Goal: Task Accomplishment & Management: Use online tool/utility

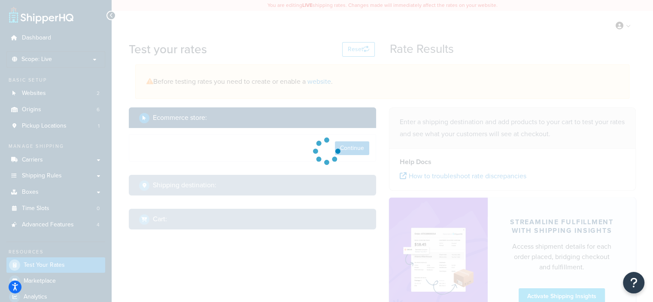
select select "TX"
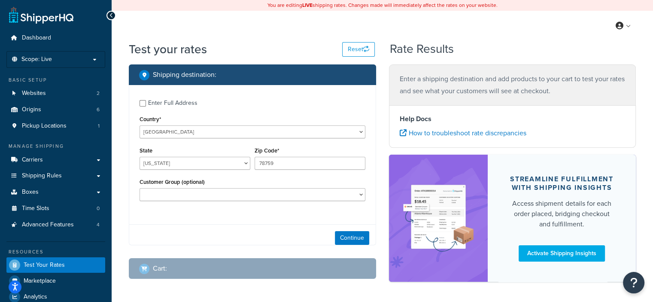
scroll to position [31, 0]
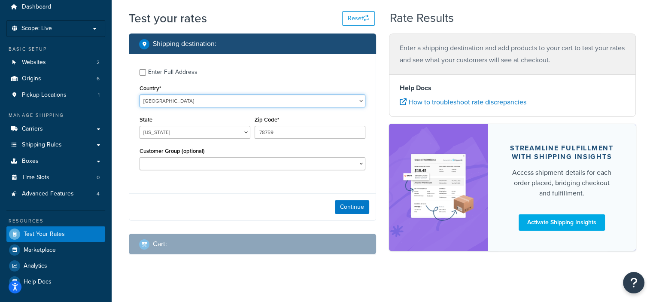
click at [206, 104] on select "United States United Kingdom Afghanistan Åland Islands Albania Algeria American…" at bounding box center [253, 100] width 226 height 13
select select "GB"
click at [140, 94] on select "United States United Kingdom Afghanistan Åland Islands Albania Algeria American…" at bounding box center [253, 100] width 226 height 13
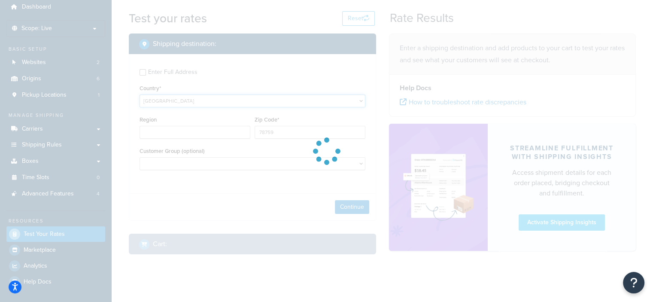
type input "TX"
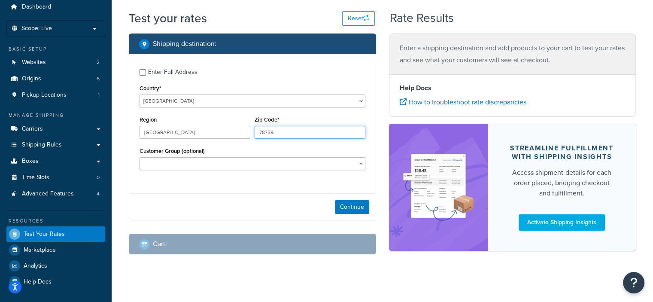
click at [289, 130] on input "78759" at bounding box center [310, 132] width 111 height 13
type input "SO51 9AH"
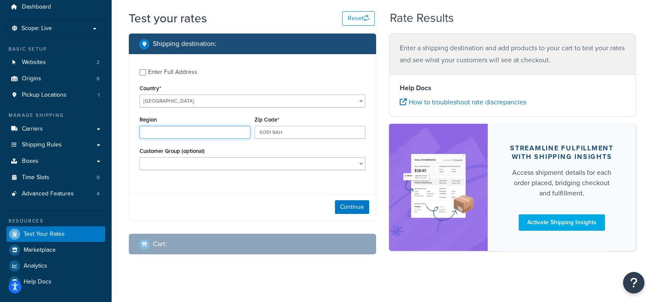
type input "England"
click at [348, 209] on button "Continue" at bounding box center [352, 207] width 34 height 14
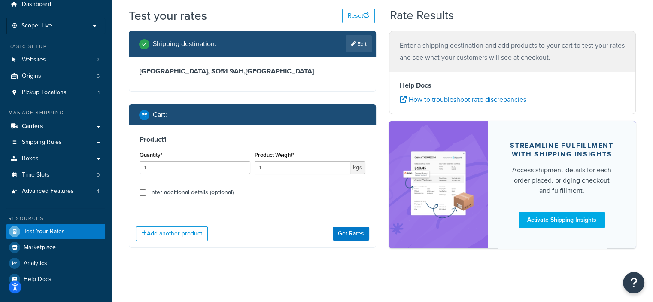
scroll to position [34, 0]
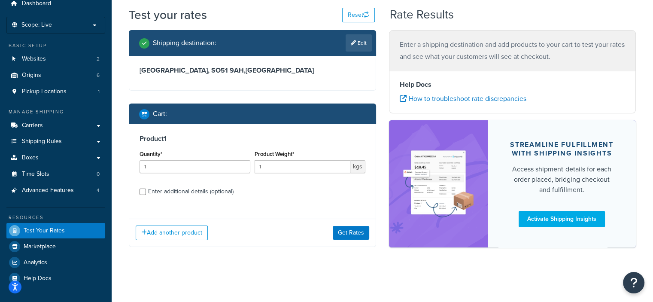
click at [168, 190] on div "Enter additional details (optional)" at bounding box center [190, 192] width 85 height 12
click at [146, 190] on input "Enter additional details (optional)" at bounding box center [143, 192] width 6 height 6
checkbox input "true"
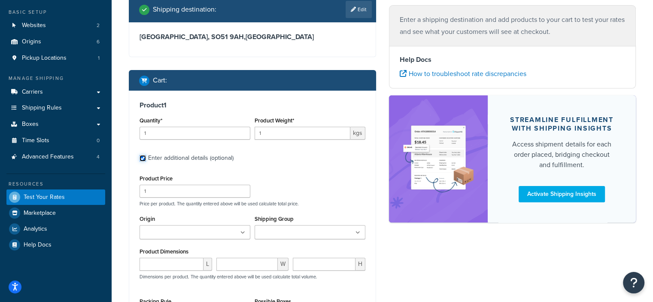
scroll to position [120, 0]
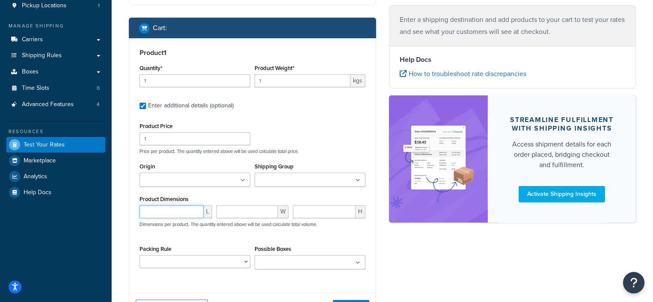
drag, startPoint x: 152, startPoint y: 216, endPoint x: 158, endPoint y: 213, distance: 6.3
click at [152, 216] on input "number" at bounding box center [172, 211] width 64 height 13
type input "60"
type input "40"
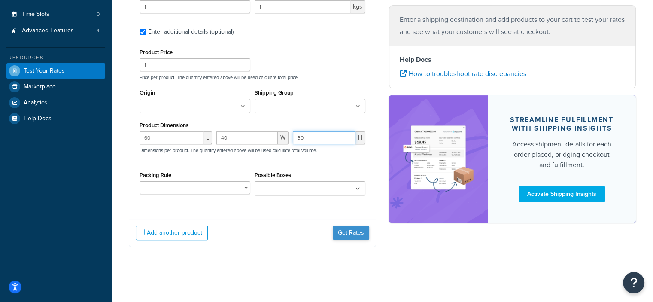
type input "30"
click at [348, 237] on button "Get Rates" at bounding box center [351, 233] width 37 height 14
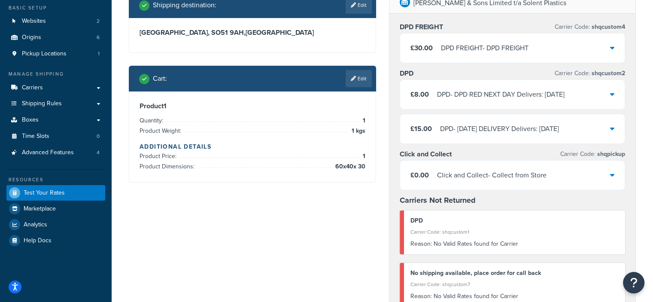
scroll to position [65, 0]
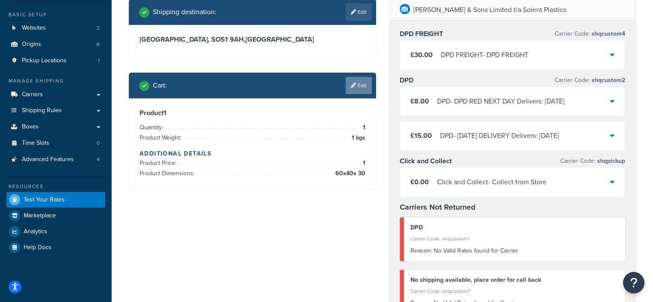
click at [362, 85] on link "Edit" at bounding box center [359, 85] width 26 height 17
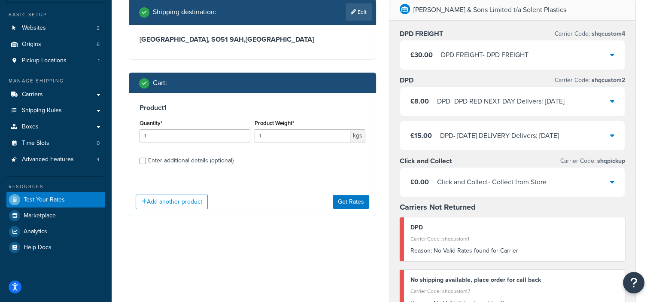
click at [176, 159] on div "Enter additional details (optional)" at bounding box center [190, 161] width 85 height 12
click at [146, 159] on input "Enter additional details (optional)" at bounding box center [143, 161] width 6 height 6
checkbox input "true"
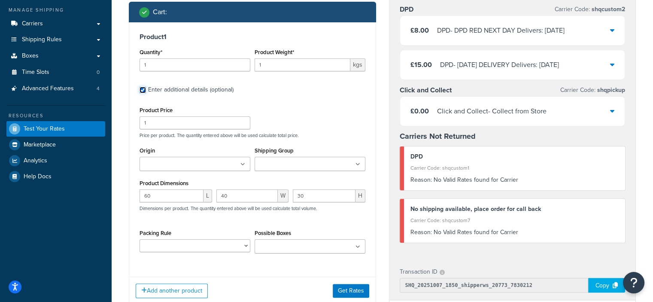
scroll to position [151, 0]
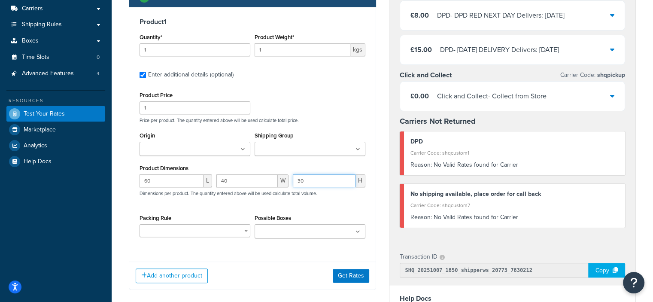
drag, startPoint x: 313, startPoint y: 175, endPoint x: 313, endPoint y: 179, distance: 4.8
click at [313, 176] on input "30" at bounding box center [324, 180] width 63 height 13
click at [313, 180] on input "30" at bounding box center [324, 180] width 63 height 13
type input "3"
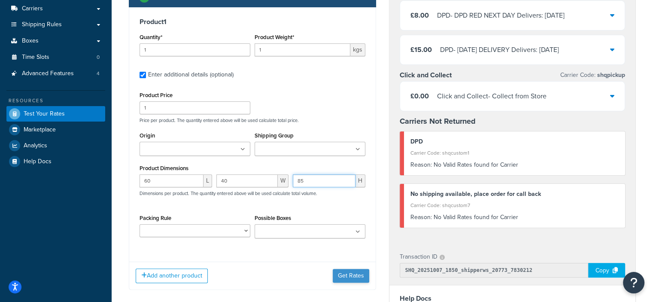
type input "85"
click at [337, 270] on button "Get Rates" at bounding box center [351, 276] width 37 height 14
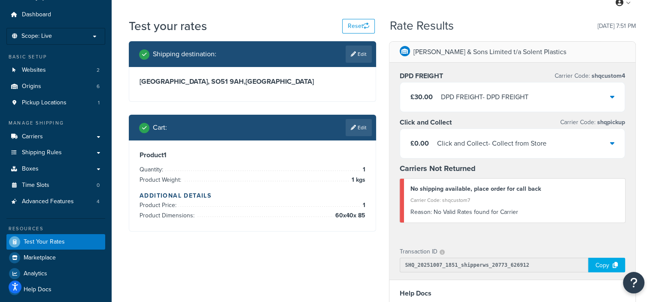
scroll to position [43, 0]
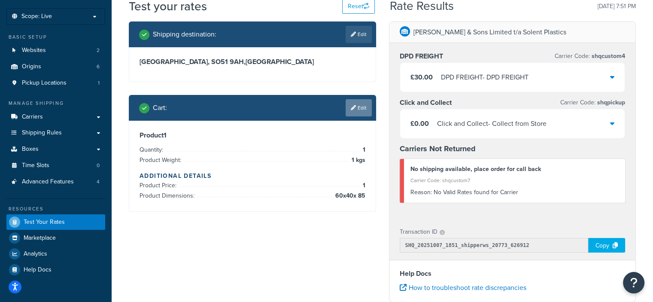
click at [354, 102] on link "Edit" at bounding box center [359, 107] width 26 height 17
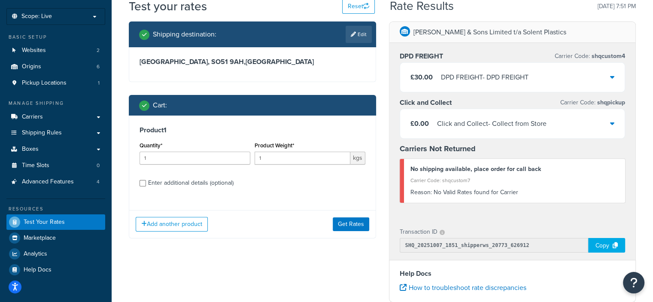
click at [198, 183] on div "Enter additional details (optional)" at bounding box center [190, 183] width 85 height 12
click at [146, 183] on input "Enter additional details (optional)" at bounding box center [143, 183] width 6 height 6
checkbox input "true"
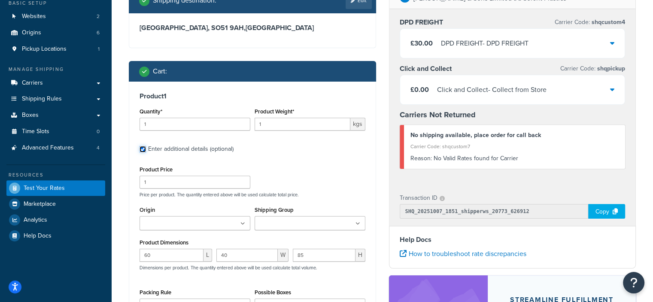
scroll to position [129, 0]
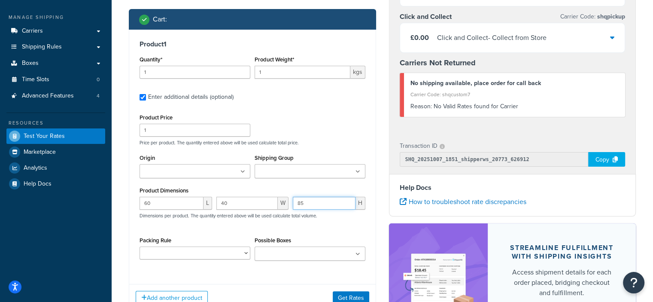
click at [310, 202] on input "85" at bounding box center [324, 203] width 63 height 13
drag, startPoint x: 310, startPoint y: 202, endPoint x: 301, endPoint y: 207, distance: 10.9
click at [310, 201] on input "85" at bounding box center [324, 203] width 63 height 13
type input "80"
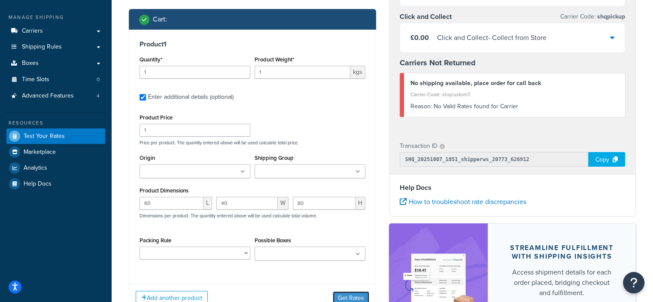
click at [347, 293] on button "Get Rates" at bounding box center [351, 298] width 37 height 14
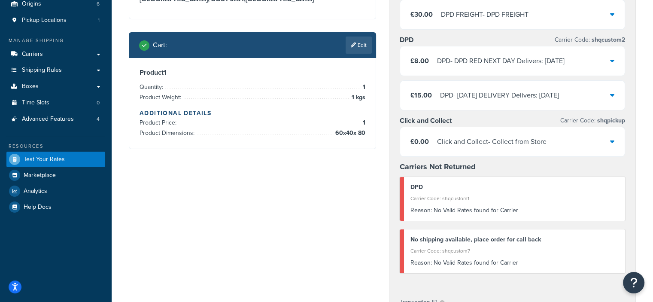
scroll to position [43, 0]
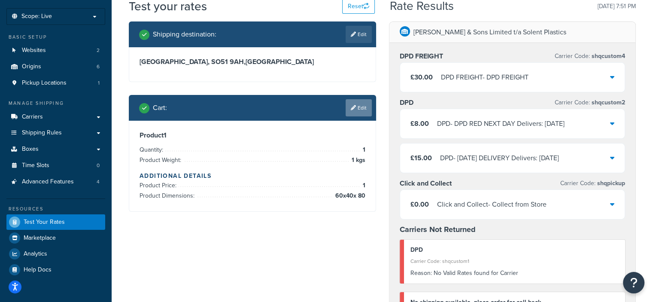
click at [362, 108] on link "Edit" at bounding box center [359, 107] width 26 height 17
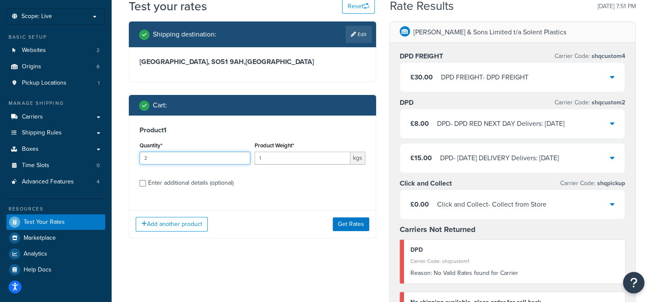
type input "2"
click at [241, 155] on input "2" at bounding box center [195, 158] width 111 height 13
click at [352, 220] on button "Get Rates" at bounding box center [351, 224] width 37 height 14
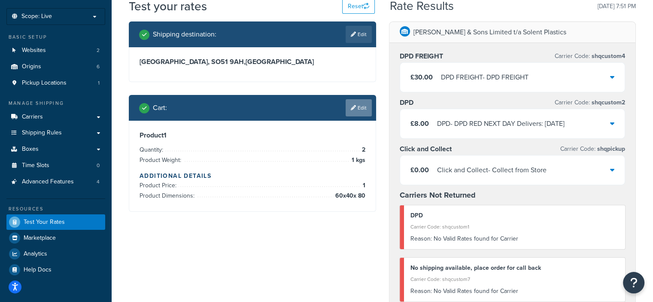
click at [356, 110] on link "Edit" at bounding box center [359, 107] width 26 height 17
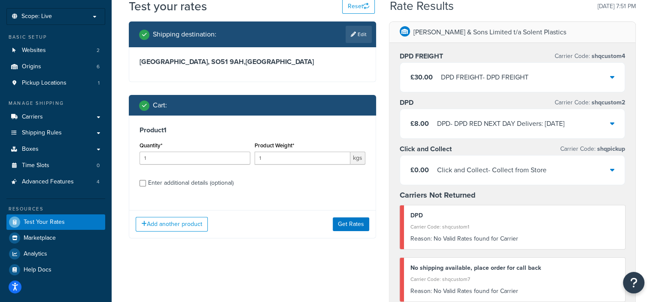
click at [189, 182] on div "Enter additional details (optional)" at bounding box center [190, 183] width 85 height 12
click at [204, 183] on div "Enter additional details (optional)" at bounding box center [190, 183] width 85 height 12
click at [146, 183] on input "Enter additional details (optional)" at bounding box center [143, 183] width 6 height 6
checkbox input "true"
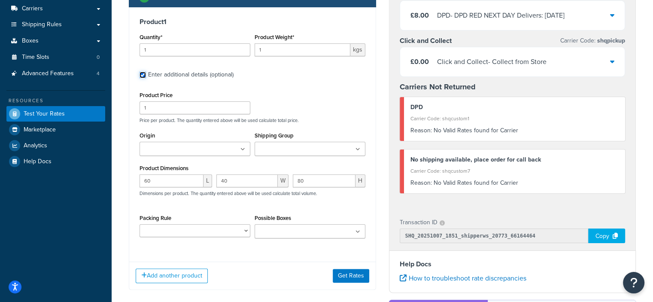
scroll to position [172, 0]
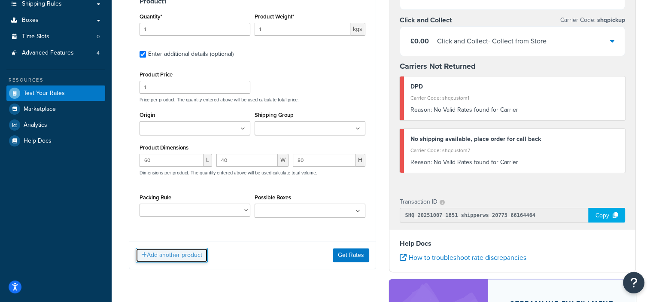
click at [180, 249] on button "Add another product" at bounding box center [172, 255] width 72 height 15
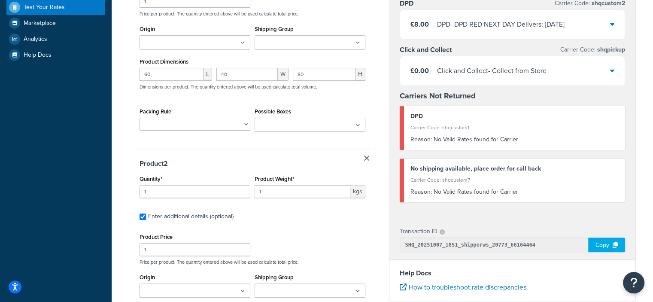
scroll to position [344, 0]
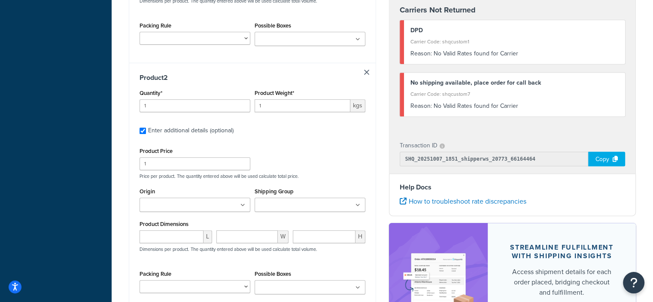
click at [176, 128] on div "Enter additional details (optional)" at bounding box center [190, 131] width 85 height 12
click at [146, 128] on input "Enter additional details (optional)" at bounding box center [143, 131] width 6 height 6
checkbox input "false"
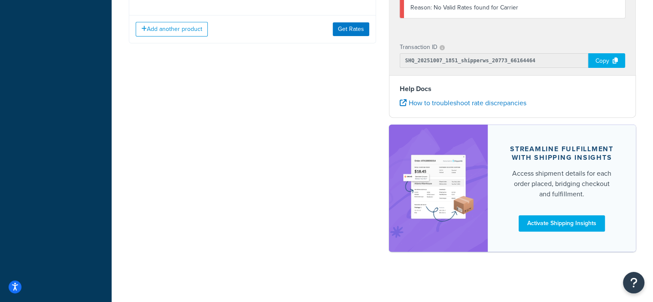
scroll to position [198, 0]
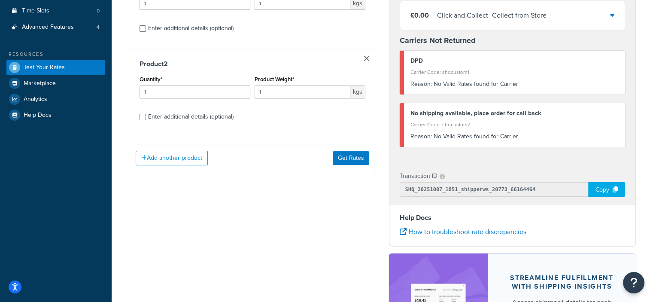
click at [192, 117] on div "Enter additional details (optional)" at bounding box center [190, 117] width 85 height 12
click at [146, 117] on input "Enter additional details (optional)" at bounding box center [143, 117] width 6 height 6
checkbox input "true"
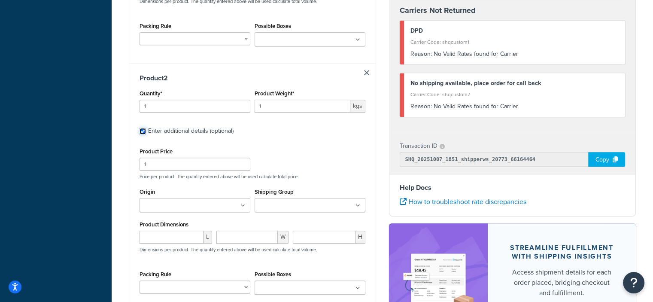
scroll to position [369, 0]
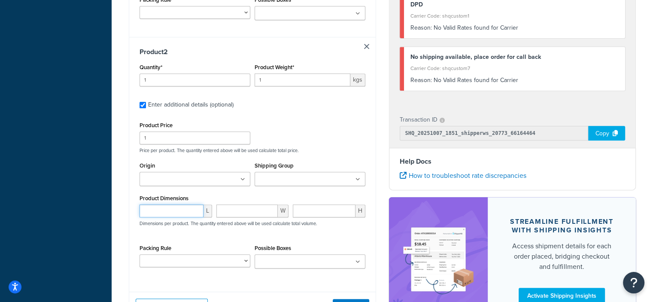
drag, startPoint x: 161, startPoint y: 213, endPoint x: 170, endPoint y: 208, distance: 9.4
click at [160, 213] on input "number" at bounding box center [172, 210] width 64 height 13
type input "60"
type input "40"
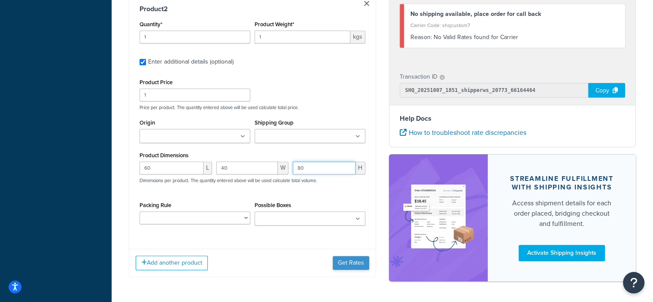
type input "80"
click at [347, 259] on button "Get Rates" at bounding box center [351, 263] width 37 height 14
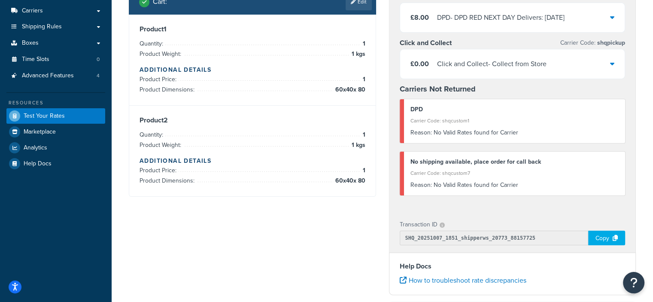
scroll to position [69, 0]
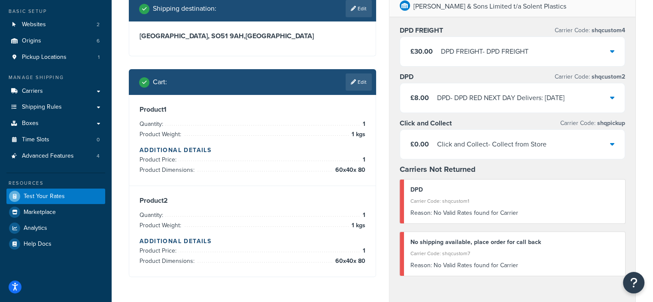
click at [474, 95] on div "DPD - DPD RED NEXT DAY Delivers: Thu, 9 Oct" at bounding box center [501, 98] width 128 height 12
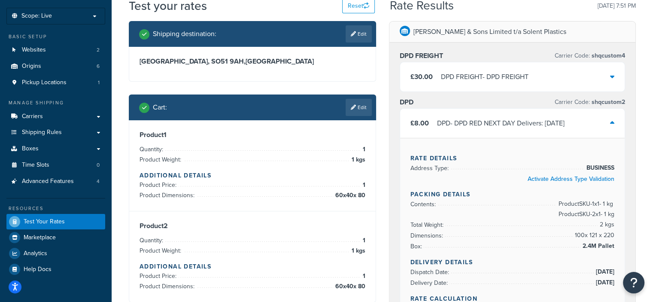
scroll to position [26, 0]
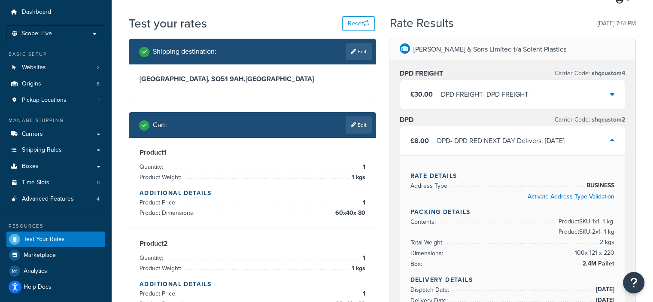
click at [499, 140] on div "DPD - DPD RED NEXT DAY Delivers: Thu, 9 Oct" at bounding box center [501, 141] width 128 height 12
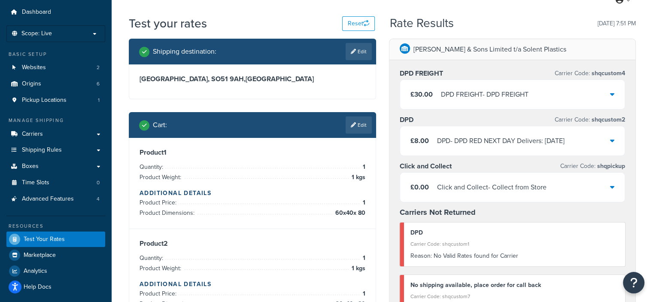
click at [464, 144] on div "DPD - DPD RED NEXT DAY Delivers: Thu, 9 Oct" at bounding box center [501, 141] width 128 height 12
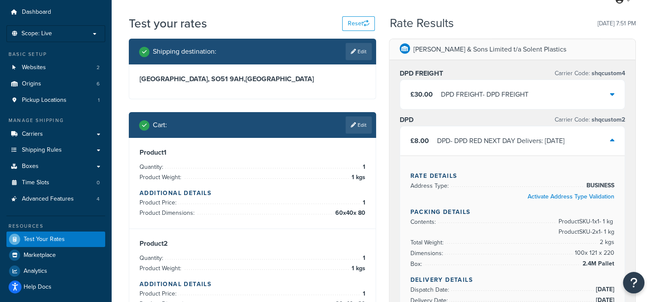
click at [468, 82] on div "£30.00 DPD FREIGHT - DPD FREIGHT" at bounding box center [512, 94] width 225 height 29
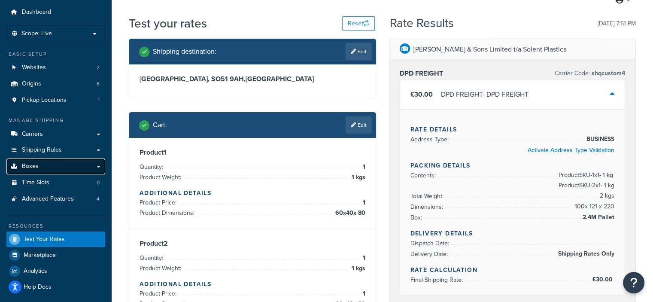
click at [49, 167] on link "Boxes" at bounding box center [55, 166] width 99 height 16
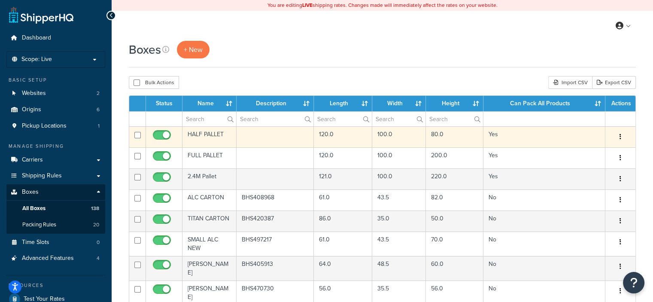
drag, startPoint x: 163, startPoint y: 125, endPoint x: 165, endPoint y: 131, distance: 7.2
click at [163, 125] on td at bounding box center [164, 118] width 37 height 15
click at [165, 138] on input "checkbox" at bounding box center [163, 137] width 24 height 11
checkbox input "false"
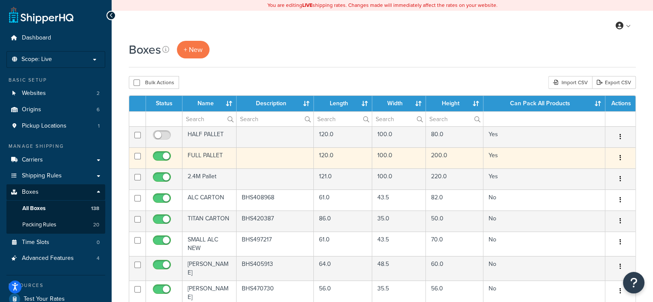
click at [166, 154] on input "checkbox" at bounding box center [163, 158] width 24 height 11
checkbox input "false"
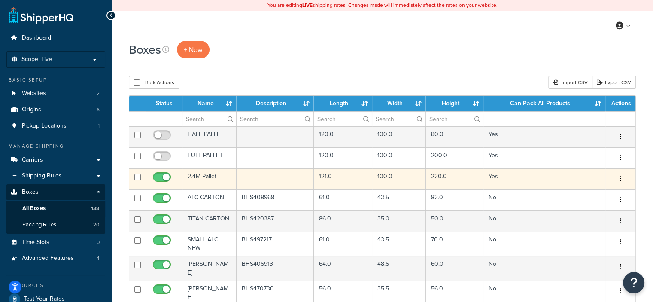
click at [162, 175] on input "checkbox" at bounding box center [163, 179] width 24 height 11
checkbox input "false"
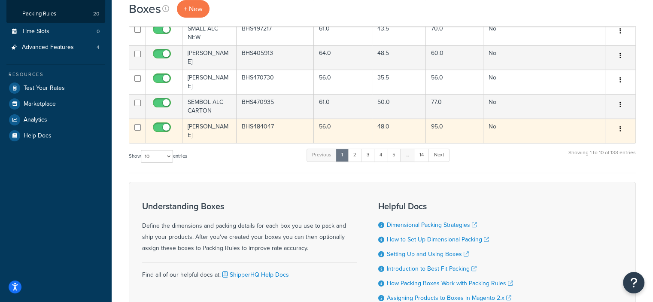
scroll to position [144, 0]
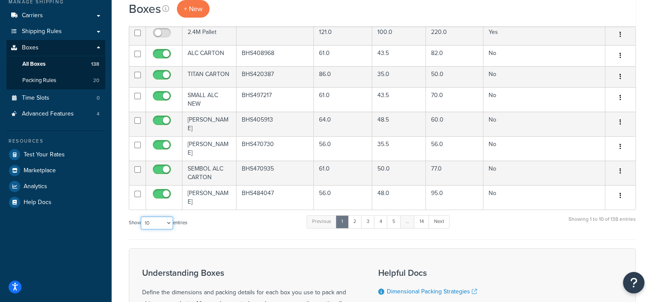
click at [161, 216] on select "10 15 25 50 100 1000" at bounding box center [157, 222] width 32 height 13
select select "100"
click at [142, 216] on select "10 15 25 50 100 1000" at bounding box center [157, 222] width 32 height 13
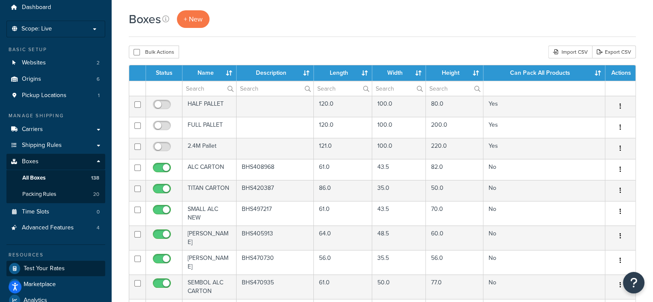
scroll to position [86, 0]
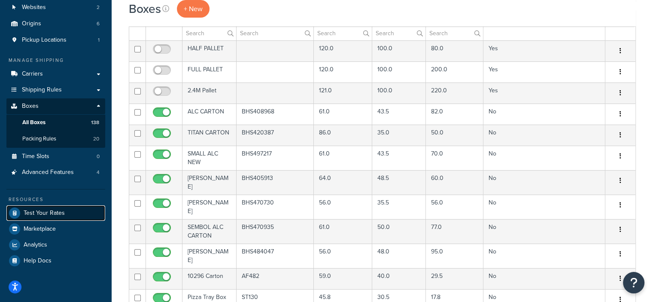
click at [47, 210] on span "Test Your Rates" at bounding box center [44, 213] width 41 height 7
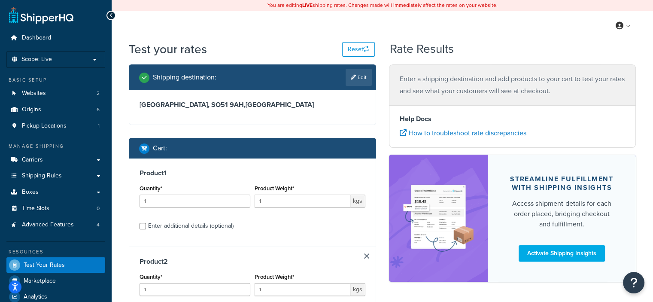
scroll to position [86, 0]
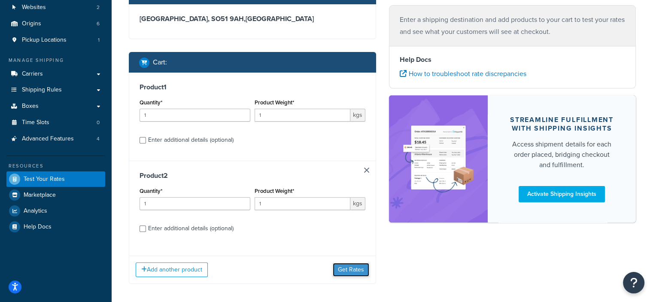
click at [357, 266] on button "Get Rates" at bounding box center [351, 270] width 37 height 14
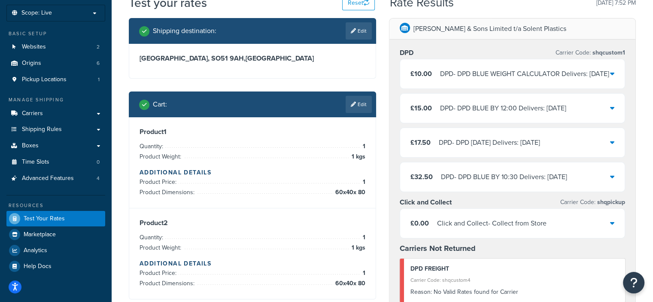
scroll to position [0, 0]
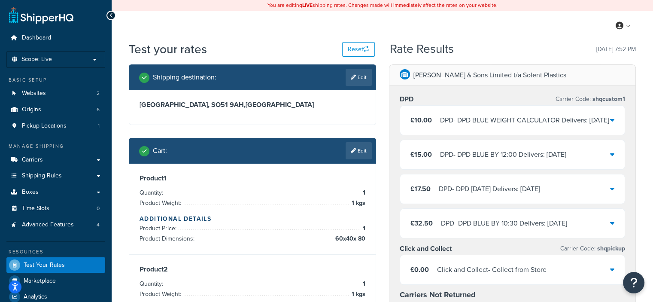
click at [465, 126] on div "DPD - DPD BLUE WEIGHT CALCULATOR Delivers: [DATE]" at bounding box center [524, 120] width 169 height 12
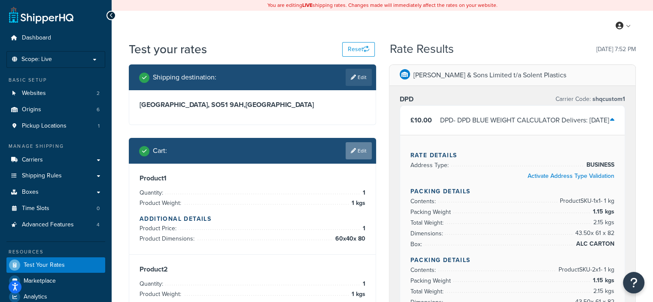
click at [368, 144] on link "Edit" at bounding box center [359, 150] width 26 height 17
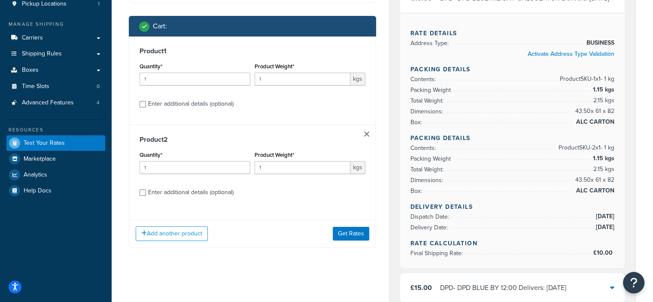
scroll to position [172, 0]
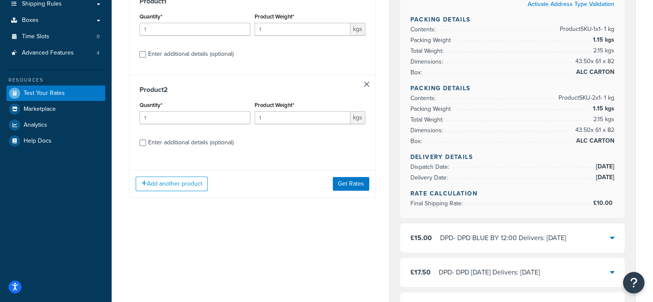
click at [366, 87] on div "Product 2 Quantity* 1 Product Weight* 1 kgs Enter additional details (optional)" at bounding box center [252, 119] width 246 height 88
click at [366, 85] on link at bounding box center [366, 84] width 5 height 5
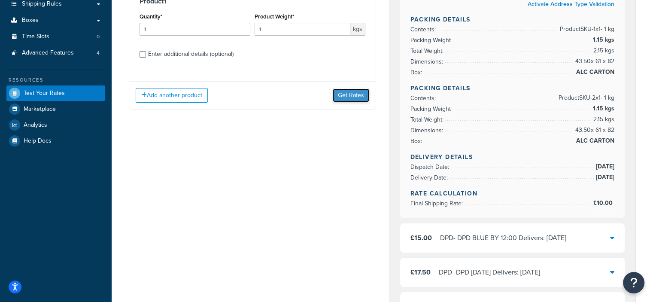
click at [352, 91] on button "Get Rates" at bounding box center [351, 95] width 37 height 14
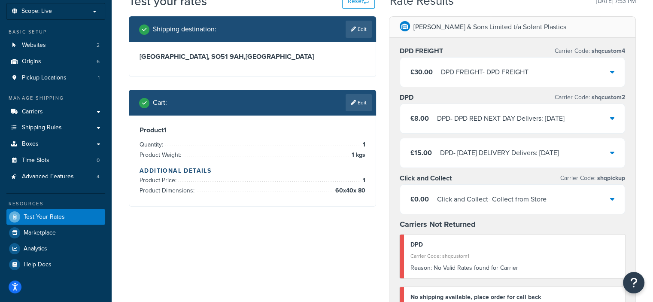
scroll to position [43, 0]
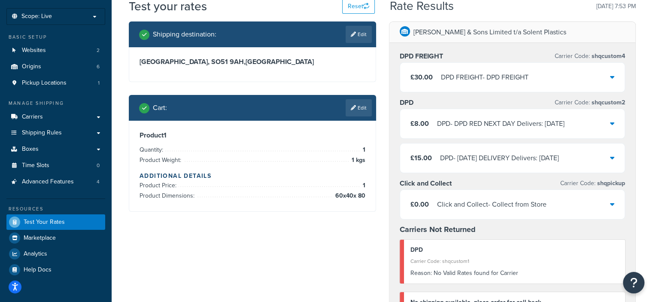
click at [496, 80] on div "DPD FREIGHT - DPD FREIGHT" at bounding box center [485, 77] width 88 height 12
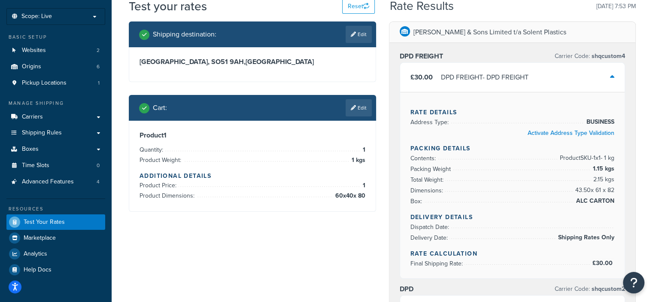
click at [495, 76] on div "DPD FREIGHT - DPD FREIGHT" at bounding box center [485, 77] width 88 height 12
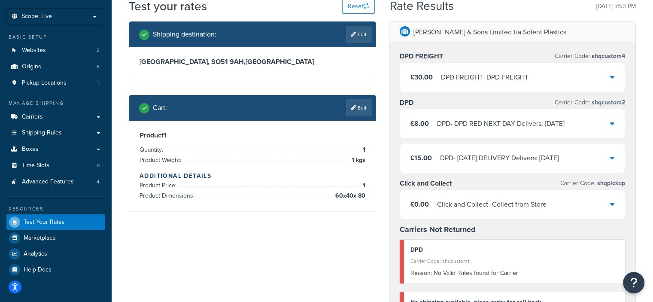
click at [472, 202] on div "Click and Collect - Collect from Store" at bounding box center [492, 204] width 110 height 12
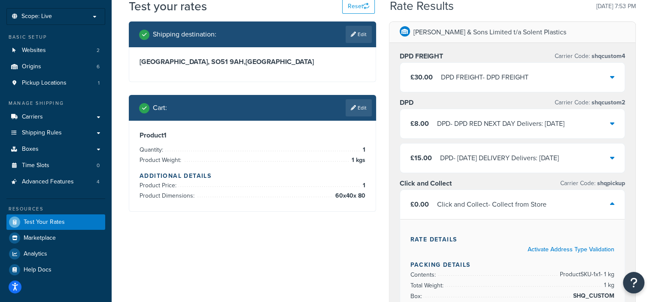
click at [474, 202] on div "Click and Collect - Collect from Store" at bounding box center [492, 204] width 110 height 12
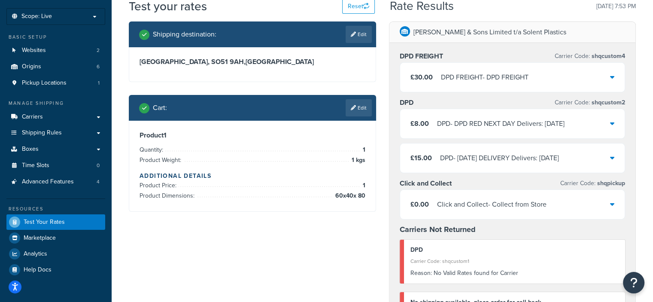
click at [478, 159] on div "DPD - [DATE] DELIVERY Delivers: [DATE]" at bounding box center [499, 158] width 119 height 12
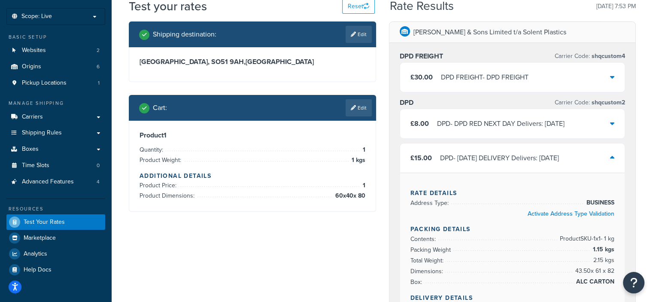
click at [477, 159] on div "DPD - [DATE] DELIVERY Delivers: [DATE]" at bounding box center [499, 158] width 119 height 12
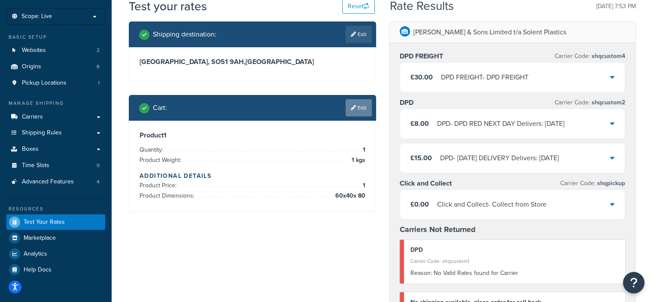
click at [362, 113] on link "Edit" at bounding box center [359, 107] width 26 height 17
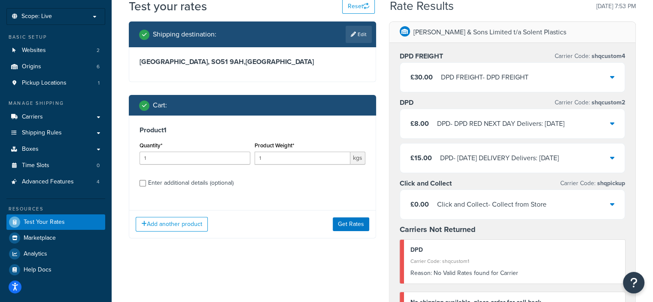
scroll to position [86, 0]
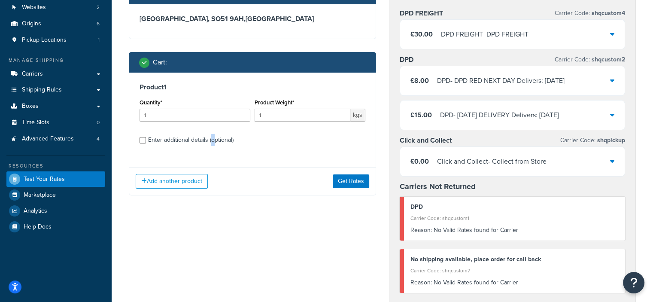
click at [213, 138] on div "Enter additional details (optional)" at bounding box center [190, 140] width 85 height 12
click at [154, 139] on div "Enter additional details (optional)" at bounding box center [190, 140] width 85 height 12
click at [146, 139] on input "Enter additional details (optional)" at bounding box center [143, 140] width 6 height 6
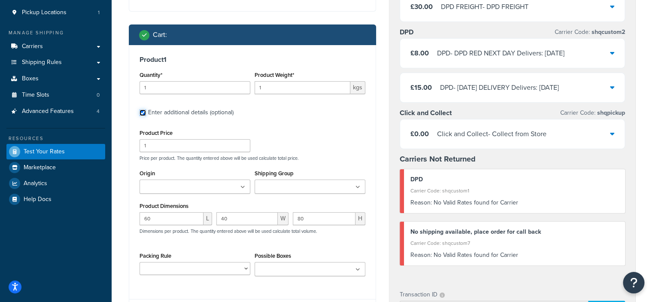
scroll to position [129, 0]
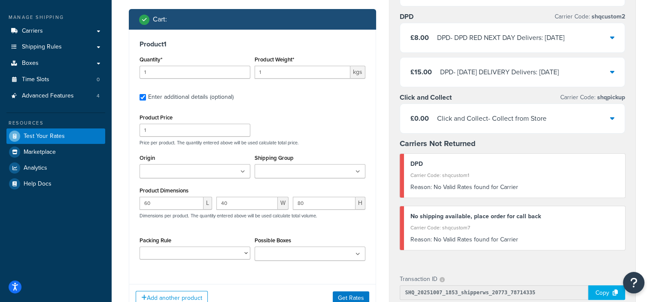
click at [171, 97] on div "Enter additional details (optional)" at bounding box center [190, 97] width 85 height 12
click at [146, 97] on input "Enter additional details (optional)" at bounding box center [143, 97] width 6 height 6
checkbox input "false"
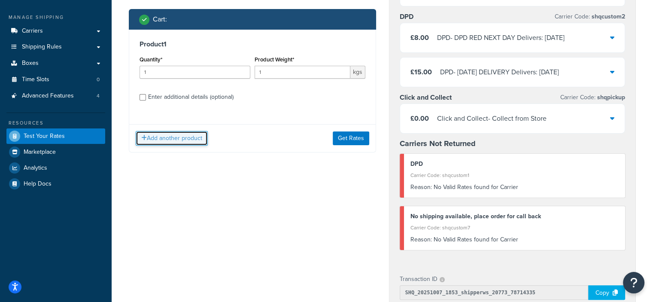
click at [161, 136] on button "Add another product" at bounding box center [172, 138] width 72 height 15
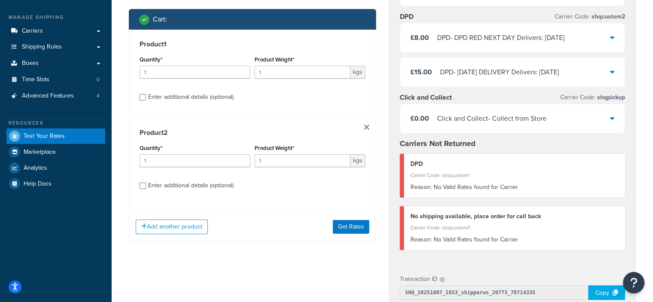
click at [173, 184] on div "Enter additional details (optional)" at bounding box center [190, 185] width 85 height 12
click at [146, 184] on input "Enter additional details (optional)" at bounding box center [143, 186] width 6 height 6
checkbox input "true"
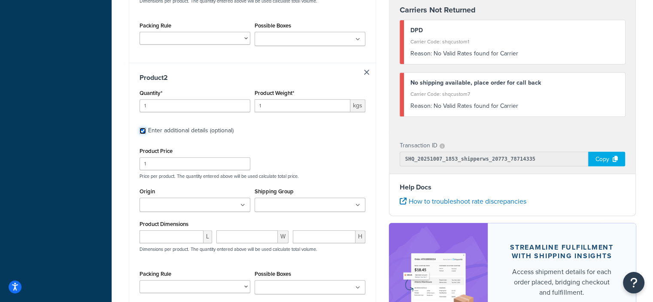
scroll to position [386, 0]
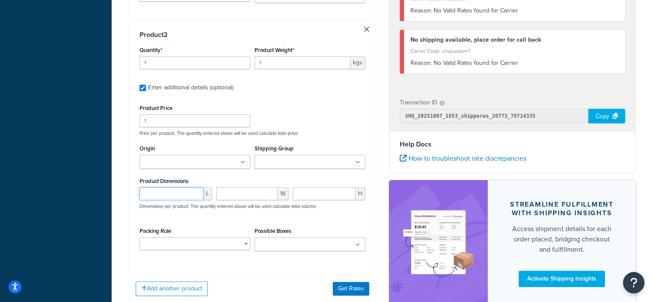
click at [172, 190] on input "number" at bounding box center [172, 193] width 64 height 13
type input "60"
type input "40"
type input "80"
click at [341, 288] on button "Get Rates" at bounding box center [351, 289] width 37 height 14
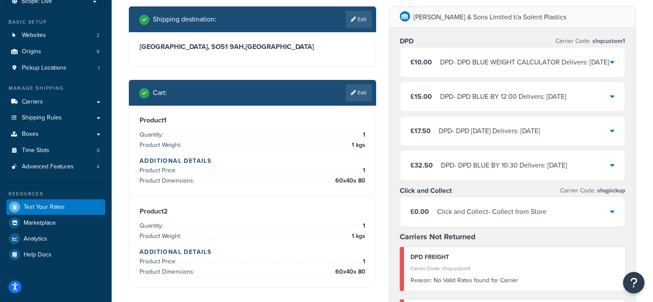
scroll to position [43, 0]
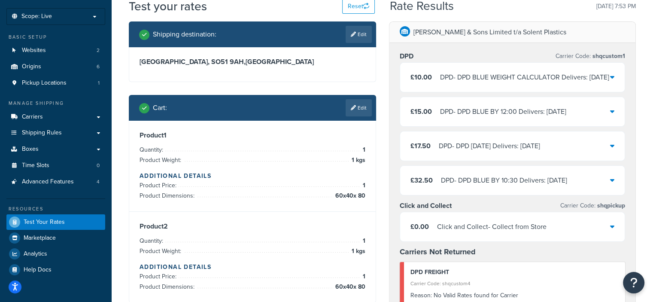
click at [503, 118] on div "DPD - DPD BLUE BY 12:00 Delivers: [DATE]" at bounding box center [503, 112] width 126 height 12
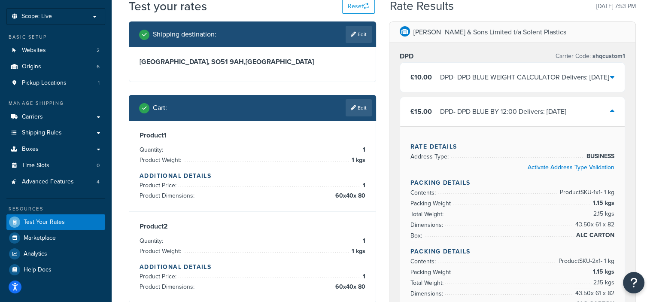
click at [502, 118] on div "DPD - DPD BLUE BY 12:00 Delivers: [DATE]" at bounding box center [503, 112] width 126 height 12
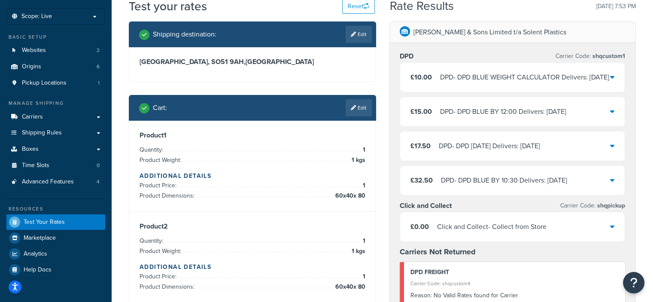
click at [502, 118] on div "DPD - DPD BLUE BY 12:00 Delivers: [DATE]" at bounding box center [503, 112] width 126 height 12
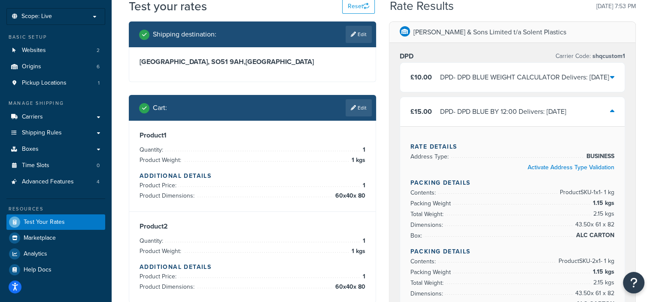
click at [503, 118] on div "DPD - DPD BLUE BY 12:00 Delivers: [DATE]" at bounding box center [503, 112] width 126 height 12
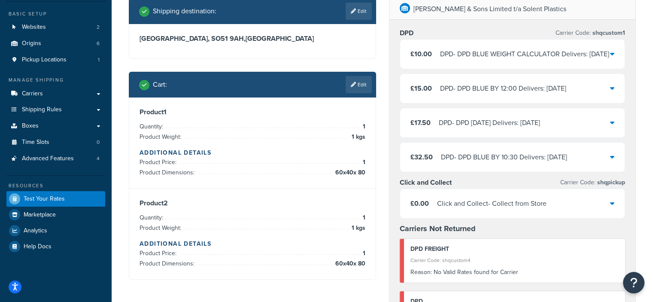
scroll to position [86, 0]
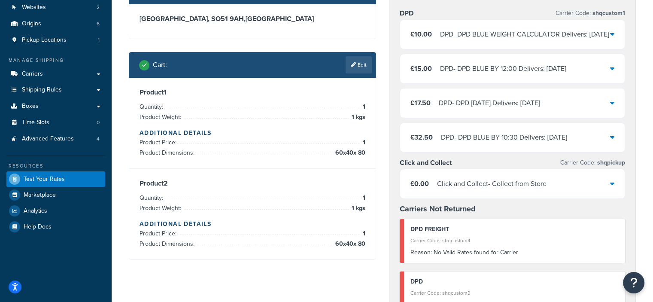
click at [494, 143] on div "DPD - DPD BLUE BY 10:30 Delivers: [DATE]" at bounding box center [504, 137] width 126 height 12
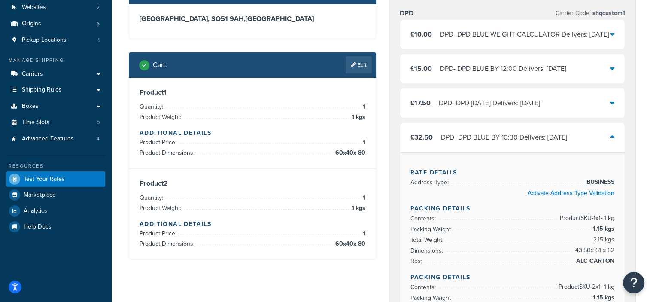
click at [493, 143] on div "DPD - DPD BLUE BY 10:30 Delivers: [DATE]" at bounding box center [504, 137] width 126 height 12
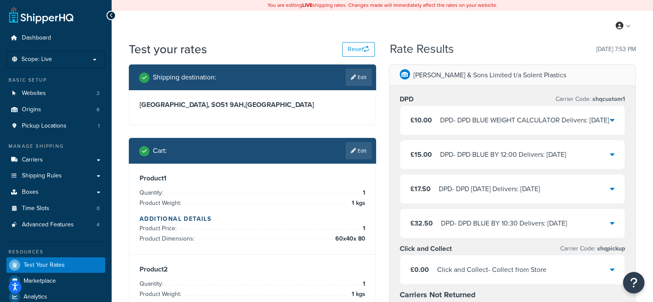
scroll to position [43, 0]
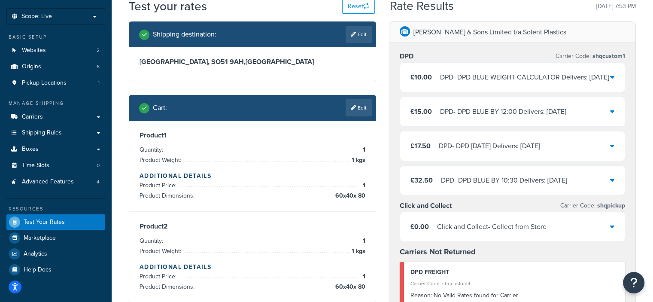
click at [489, 152] on div "DPD - DPD [DATE] Delivers: [DATE]" at bounding box center [489, 146] width 101 height 12
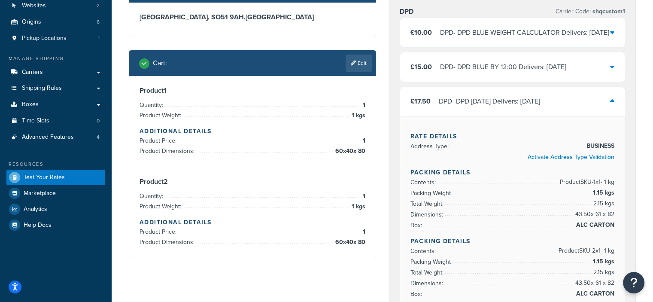
scroll to position [86, 0]
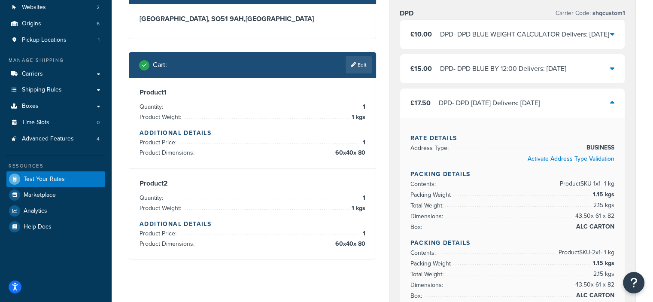
click at [498, 109] on div "DPD - DPD [DATE] Delivers: [DATE]" at bounding box center [489, 103] width 101 height 12
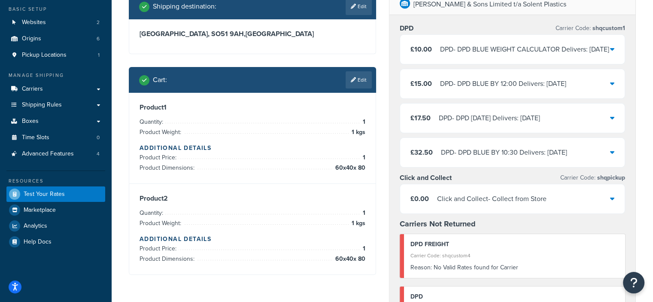
scroll to position [0, 0]
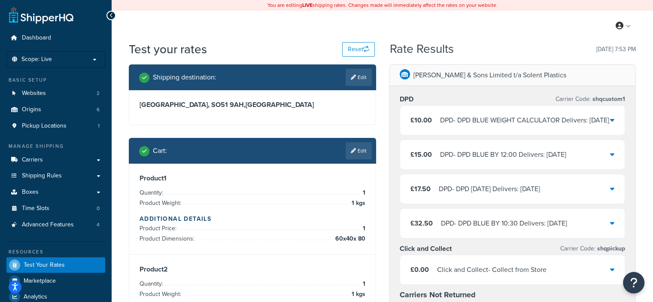
click at [362, 151] on link "Edit" at bounding box center [359, 150] width 26 height 17
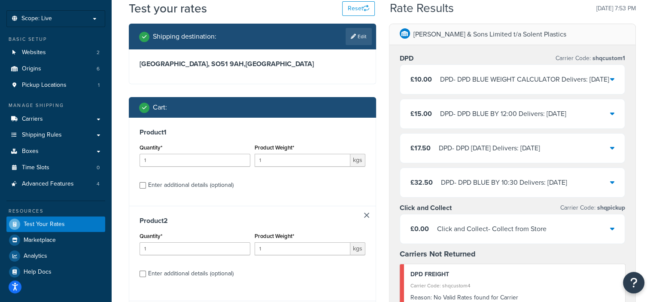
scroll to position [86, 0]
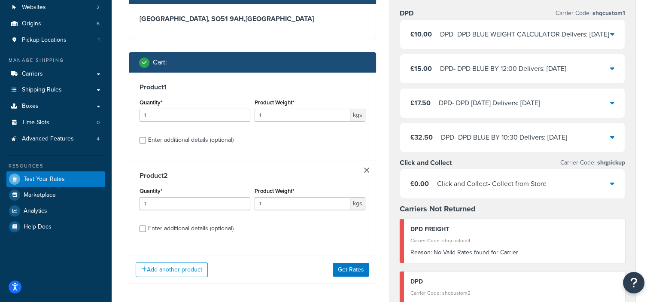
click at [368, 171] on link at bounding box center [366, 169] width 5 height 5
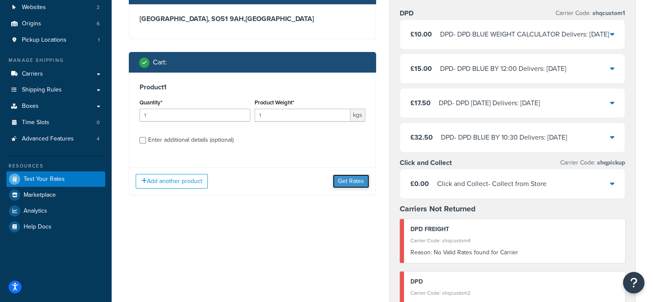
click at [350, 185] on button "Get Rates" at bounding box center [351, 181] width 37 height 14
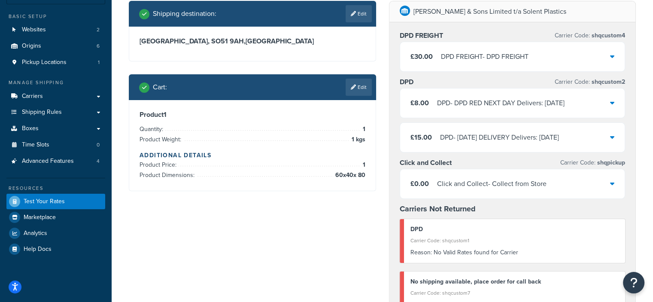
scroll to position [43, 0]
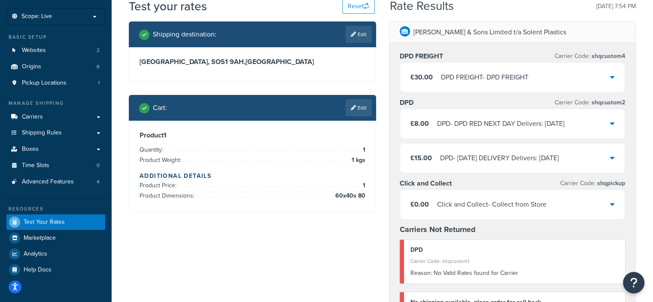
click at [263, 250] on div "Shipping destination : Edit [GEOGRAPHIC_DATA], SO51 9AH , [GEOGRAPHIC_DATA] Car…" at bounding box center [382, 299] width 520 height 557
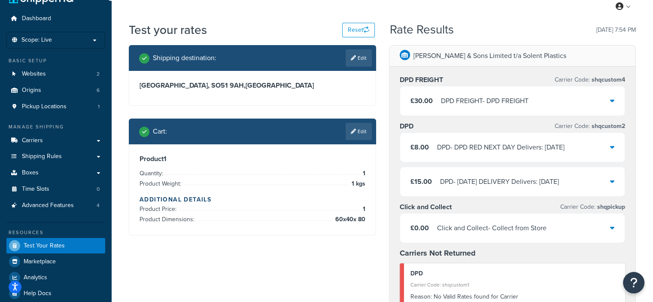
scroll to position [0, 0]
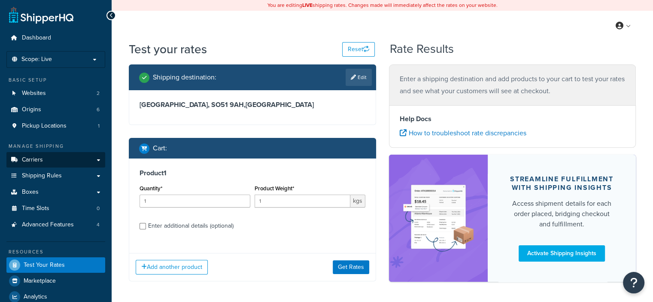
scroll to position [34, 0]
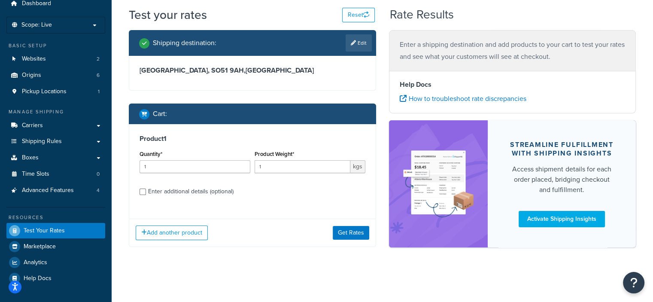
click at [197, 193] on div "Enter additional details (optional)" at bounding box center [190, 192] width 85 height 12
click at [146, 193] on input "Enter additional details (optional)" at bounding box center [143, 192] width 6 height 6
checkbox input "true"
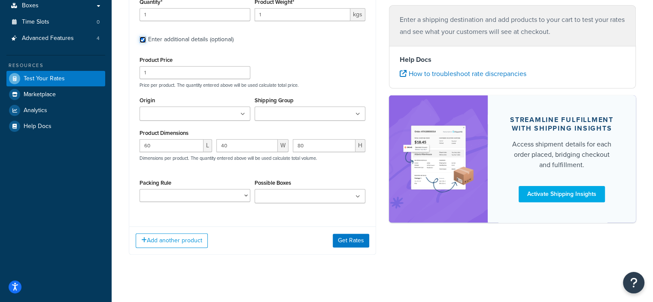
scroll to position [194, 0]
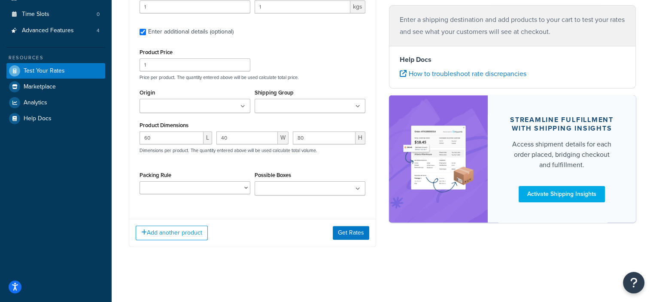
click at [180, 102] on input "Origin" at bounding box center [180, 106] width 76 height 9
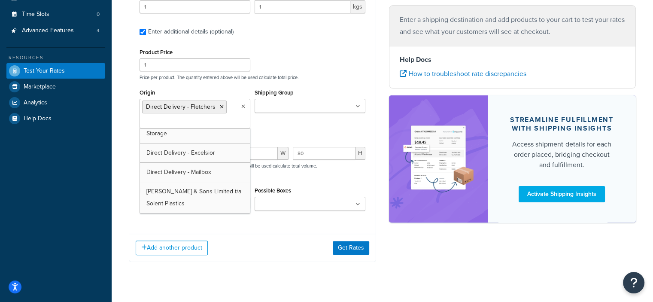
scroll to position [22, 0]
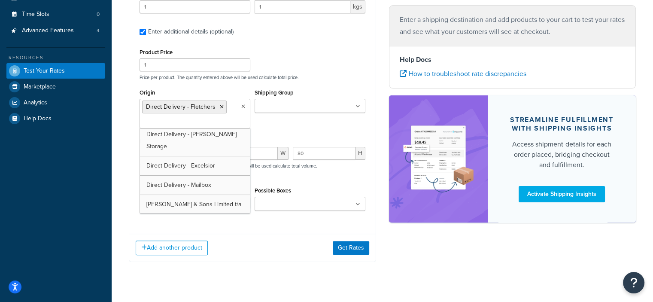
click at [272, 110] on input "Shipping Group" at bounding box center [295, 106] width 76 height 9
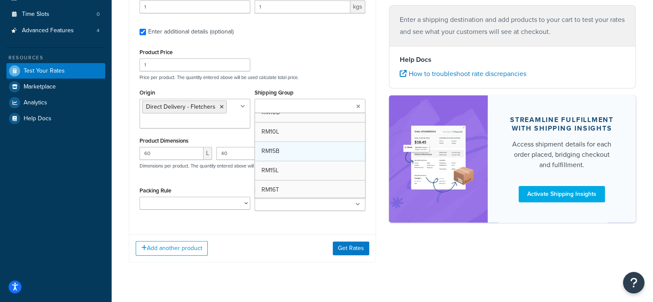
scroll to position [945, 0]
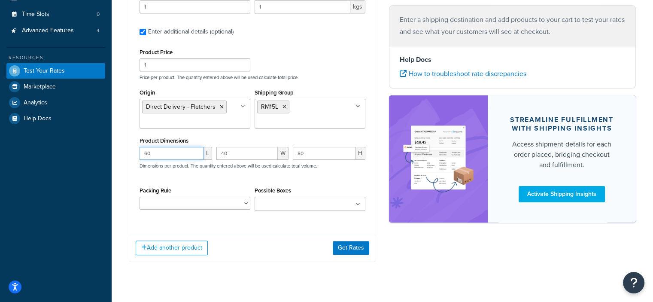
click at [187, 152] on input "60" at bounding box center [172, 153] width 64 height 13
click at [173, 150] on input "60" at bounding box center [172, 153] width 64 height 13
type input "6"
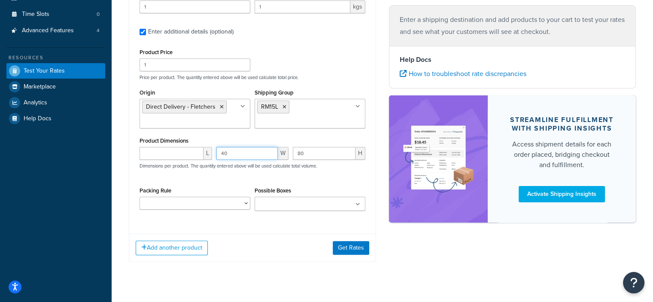
click at [235, 152] on input "40" at bounding box center [247, 153] width 62 height 13
click at [304, 152] on input "80" at bounding box center [324, 153] width 63 height 13
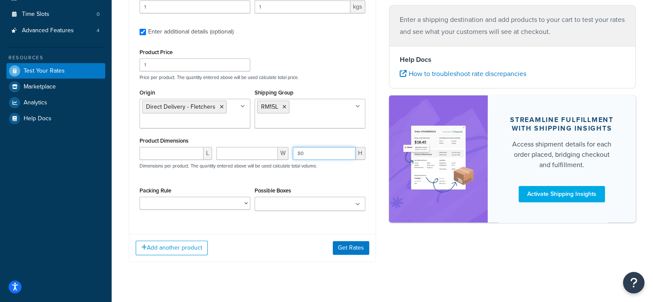
click at [304, 152] on input "80" at bounding box center [324, 153] width 63 height 13
click at [167, 61] on input "1" at bounding box center [195, 64] width 111 height 13
click at [166, 66] on input "1" at bounding box center [195, 64] width 111 height 13
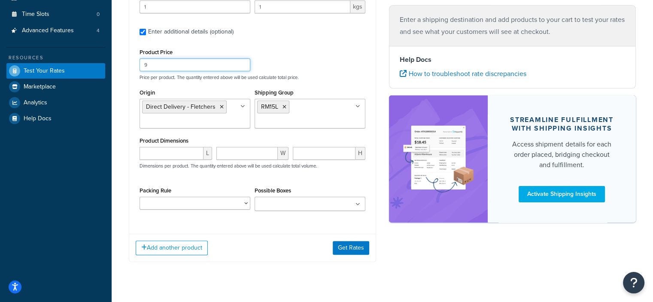
click at [241, 66] on input "9" at bounding box center [195, 64] width 111 height 13
click at [241, 66] on input "8" at bounding box center [195, 64] width 111 height 13
click at [241, 66] on input "7" at bounding box center [195, 64] width 111 height 13
click at [241, 66] on input "6" at bounding box center [195, 64] width 111 height 13
click at [241, 66] on input "5" at bounding box center [195, 64] width 111 height 13
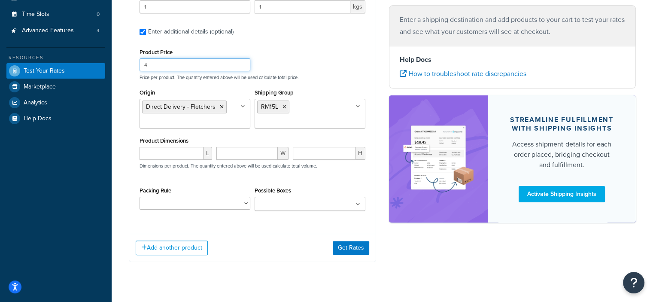
click at [241, 66] on input "4" at bounding box center [195, 64] width 111 height 13
click at [242, 66] on input "3" at bounding box center [195, 64] width 111 height 13
click at [242, 66] on input "2" at bounding box center [195, 64] width 111 height 13
click at [242, 66] on input "1" at bounding box center [195, 64] width 111 height 13
click at [242, 66] on input "0" at bounding box center [195, 64] width 111 height 13
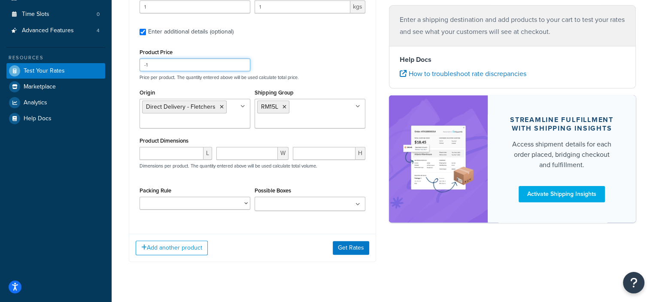
click at [242, 66] on input "-1" at bounding box center [195, 64] width 111 height 13
type input "0"
click at [243, 62] on input "0" at bounding box center [195, 64] width 111 height 13
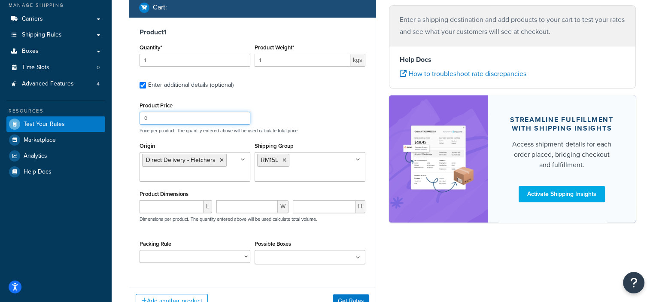
scroll to position [65, 0]
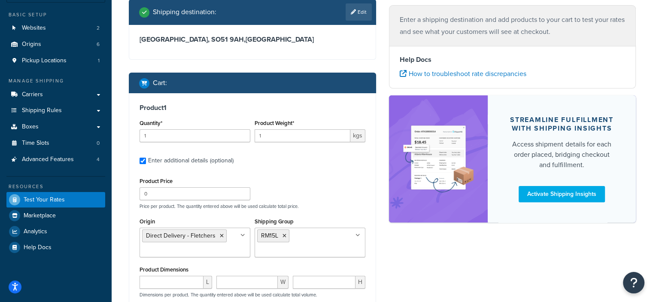
click at [289, 154] on label "Enter additional details (optional)" at bounding box center [256, 160] width 217 height 14
click at [146, 158] on input "Enter additional details (optional)" at bounding box center [143, 161] width 6 height 6
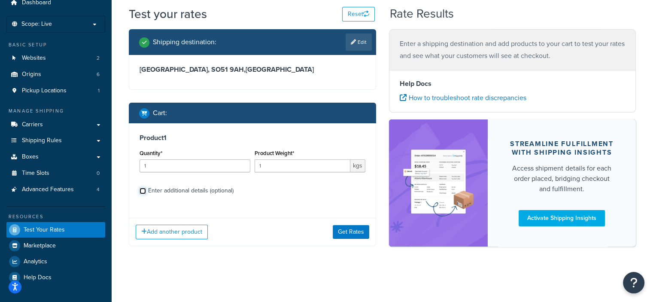
scroll to position [34, 0]
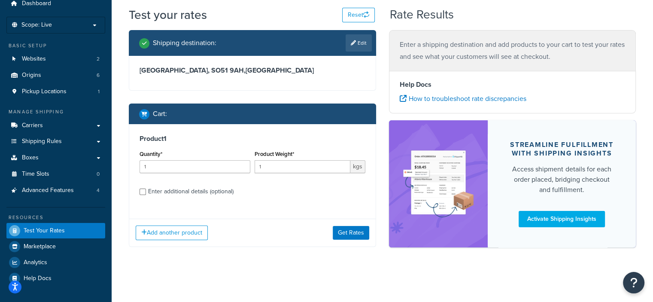
click at [227, 191] on div "Enter additional details (optional)" at bounding box center [190, 192] width 85 height 12
click at [146, 191] on input "Enter additional details (optional)" at bounding box center [143, 192] width 6 height 6
checkbox input "true"
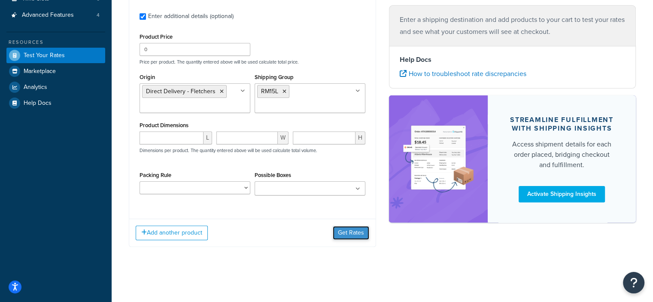
click at [344, 234] on button "Get Rates" at bounding box center [351, 233] width 37 height 14
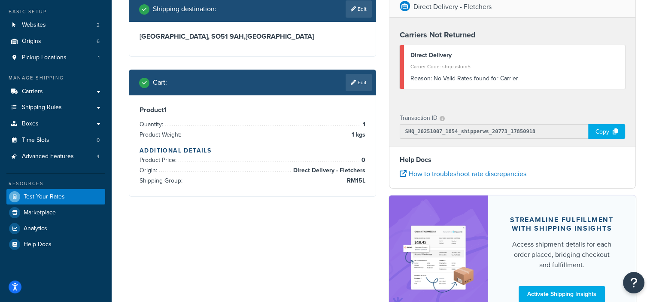
scroll to position [0, 0]
